Goal: Transaction & Acquisition: Subscribe to service/newsletter

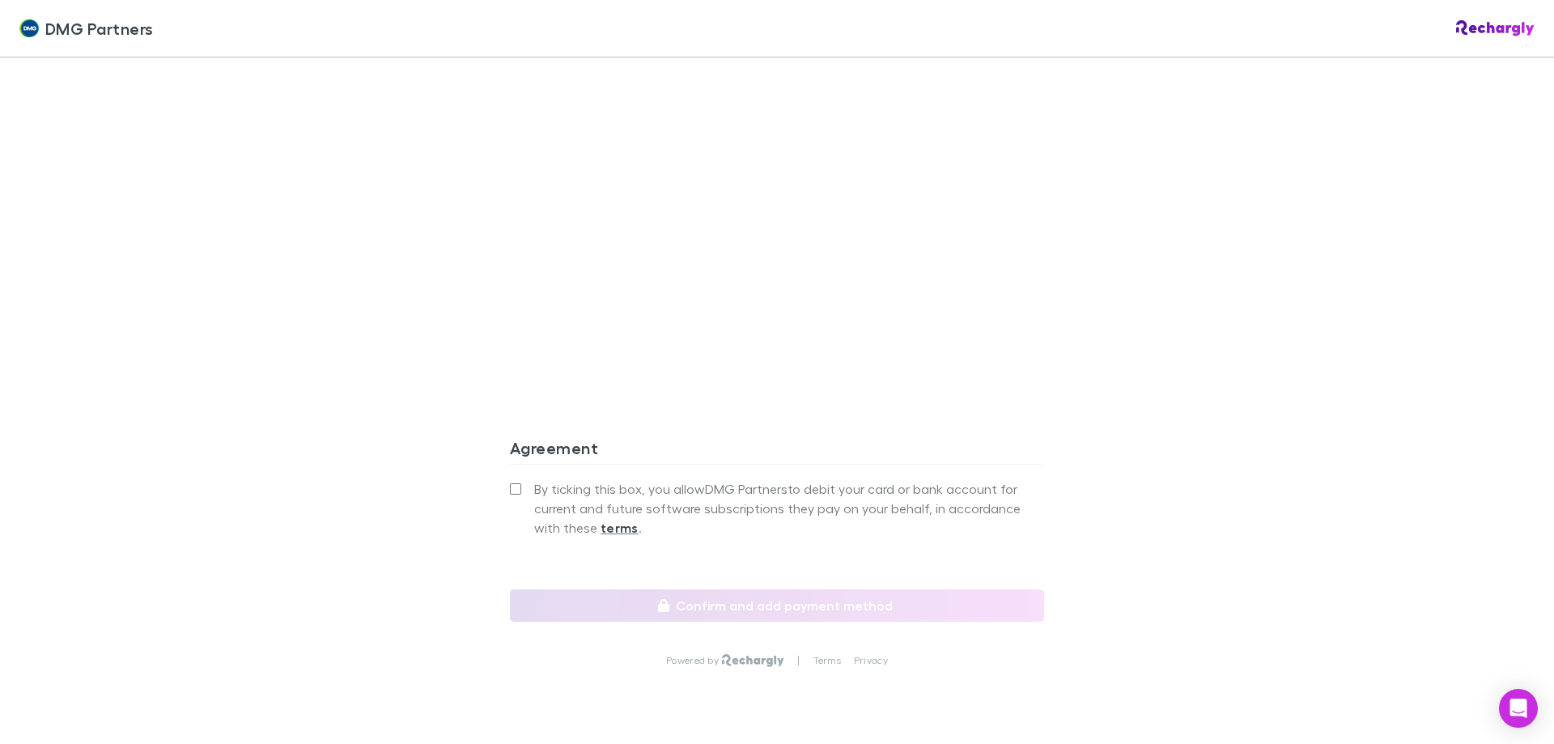
scroll to position [1349, 0]
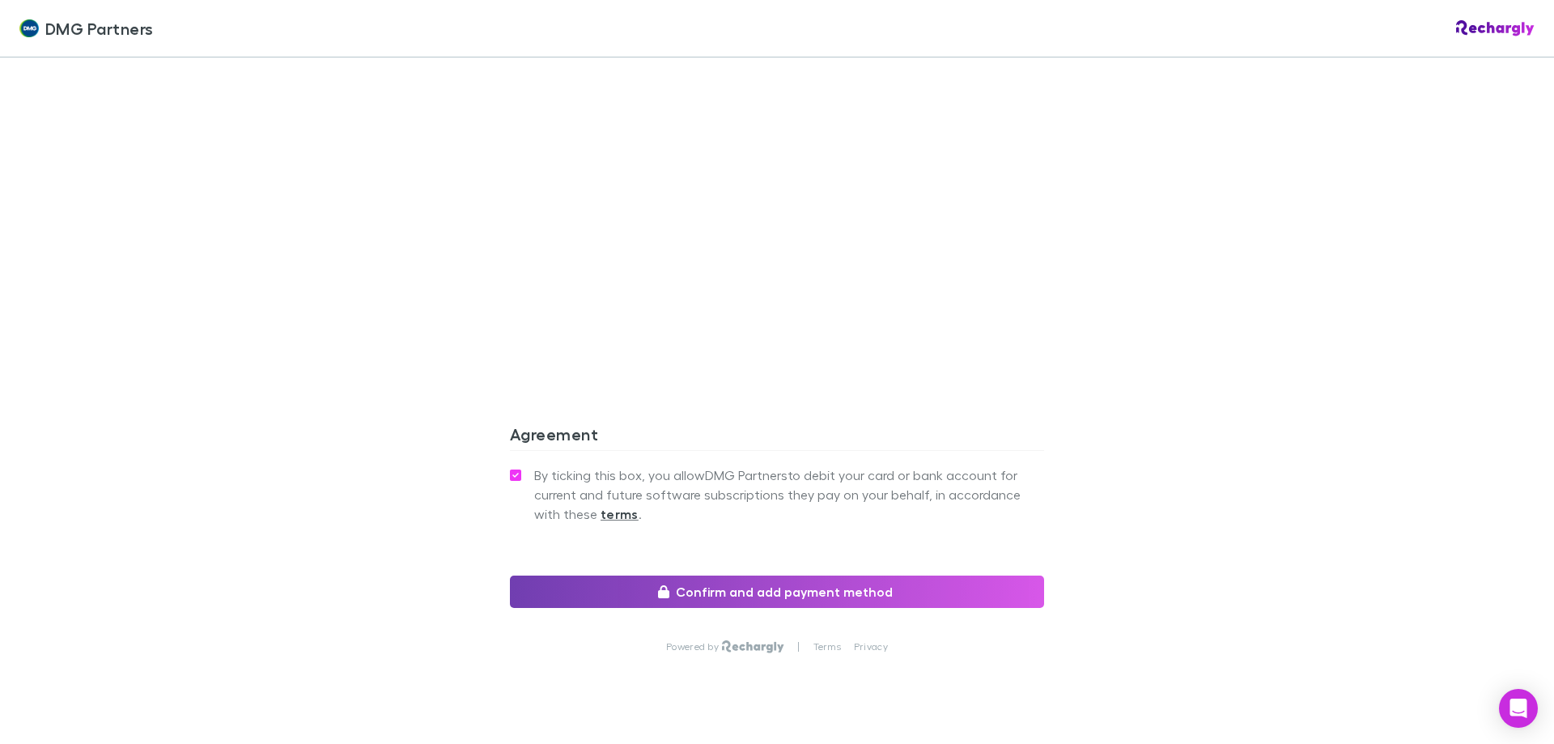
click at [734, 576] on button "Confirm and add payment method" at bounding box center [777, 592] width 534 height 32
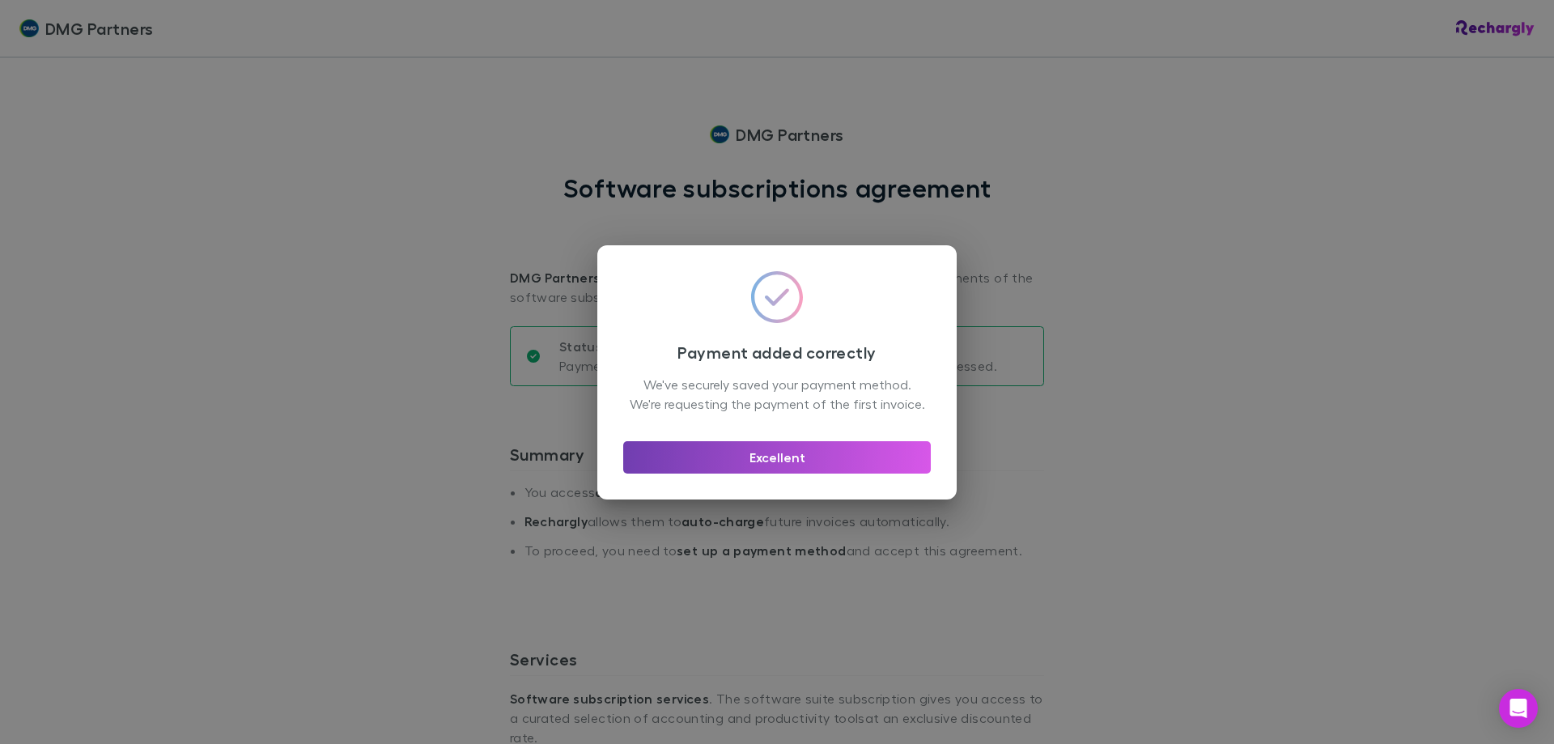
click at [770, 461] on button "Excellent" at bounding box center [777, 457] width 308 height 32
